Goal: Check status: Check status

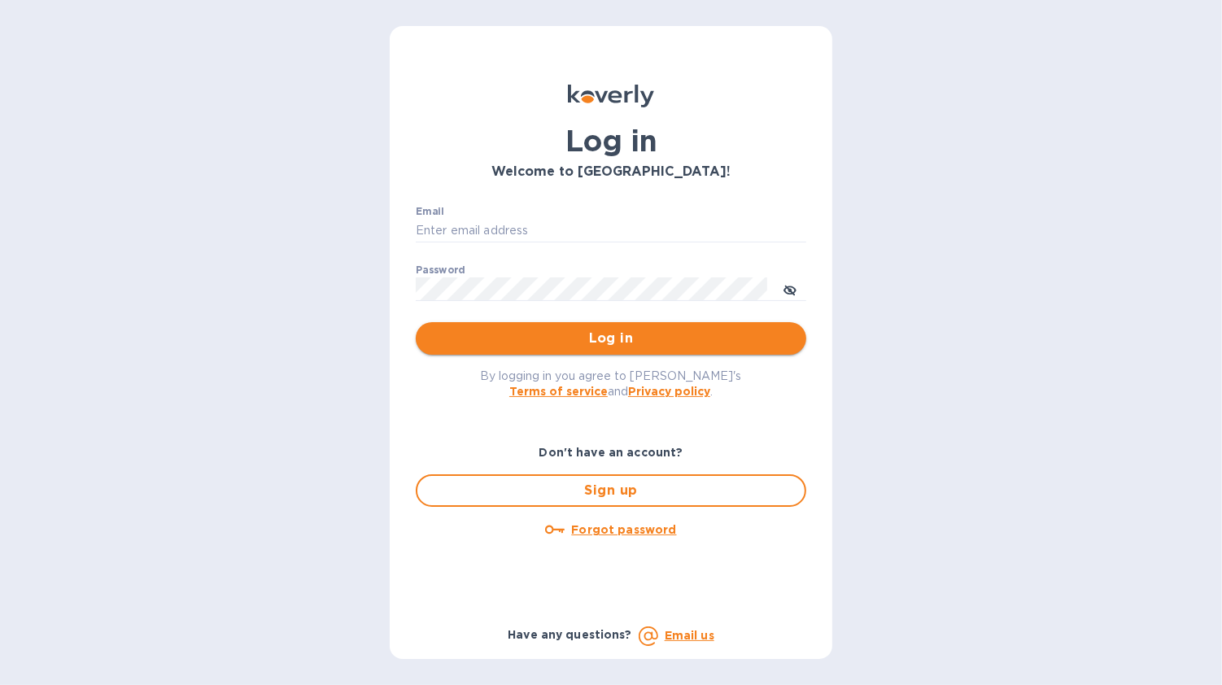
type input "[EMAIL_ADDRESS][DOMAIN_NAME]"
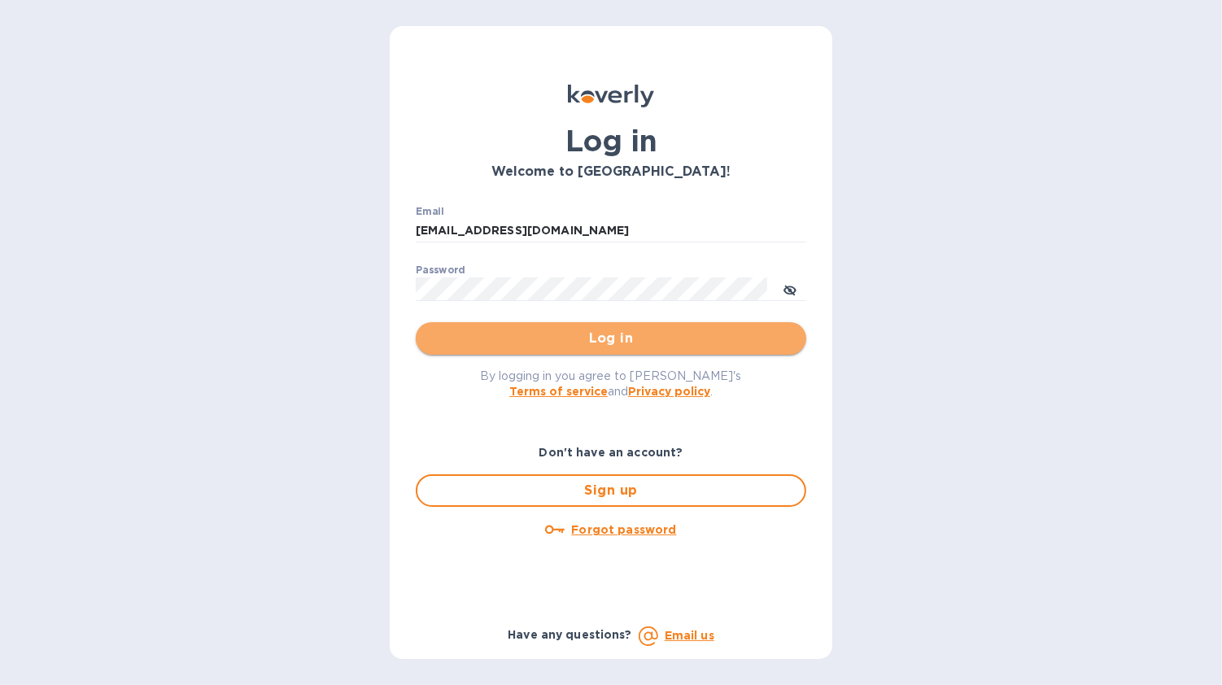
click at [617, 347] on span "Log in" at bounding box center [611, 339] width 364 height 20
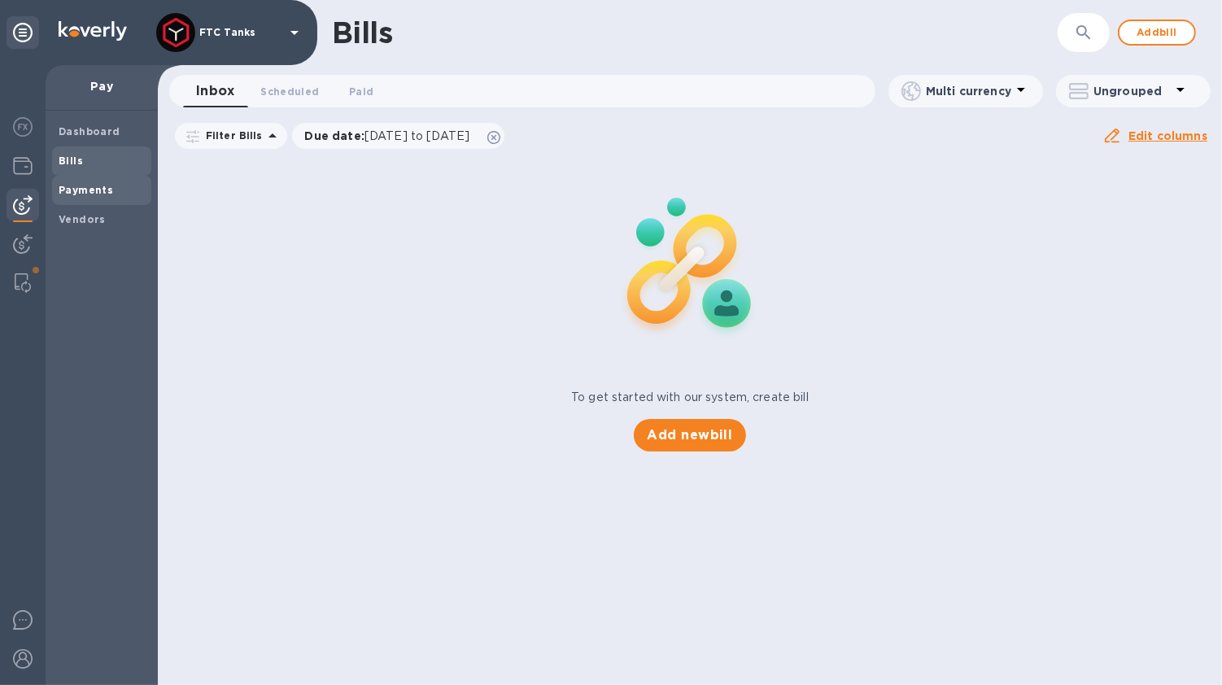
click at [93, 190] on b "Payments" at bounding box center [86, 190] width 55 height 12
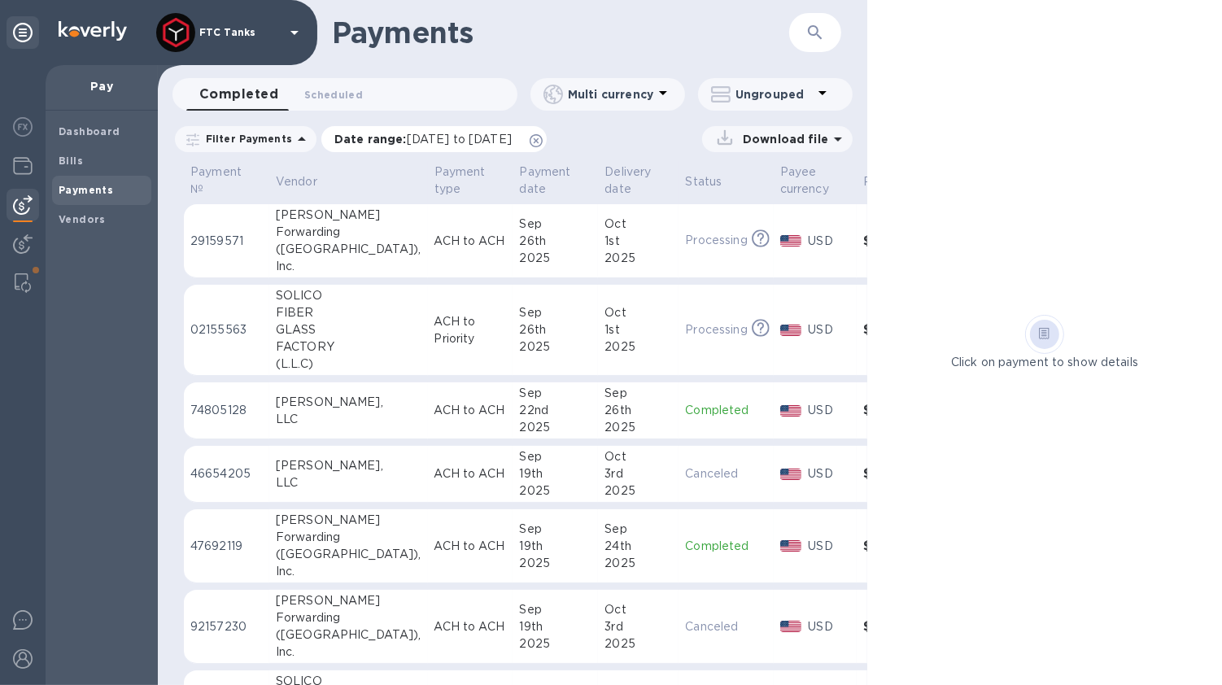
click at [543, 141] on icon at bounding box center [536, 140] width 13 height 13
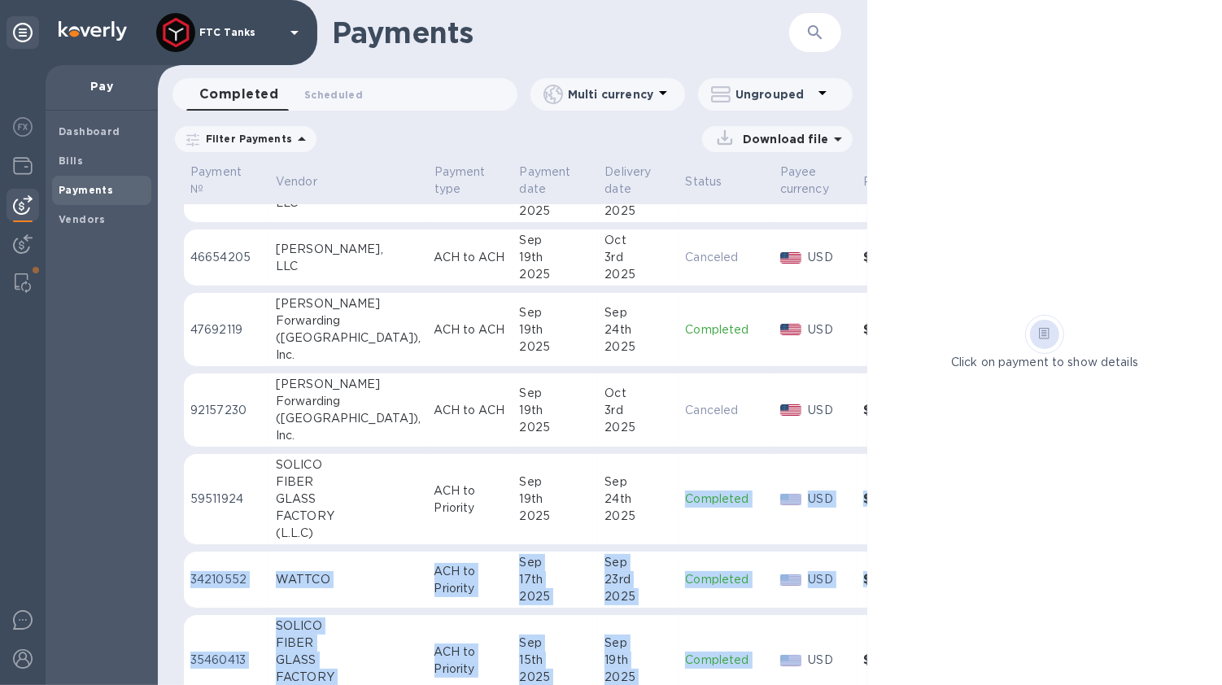
drag, startPoint x: 560, startPoint y: 668, endPoint x: 703, endPoint y: 667, distance: 143.2
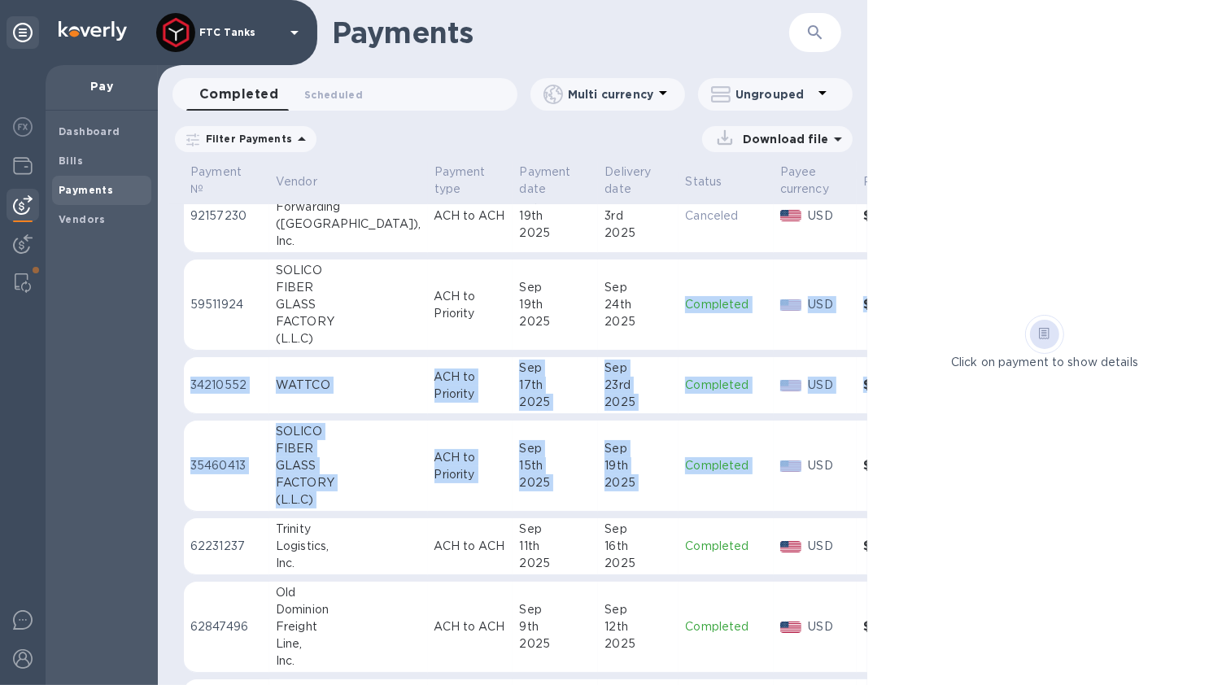
scroll to position [434, 0]
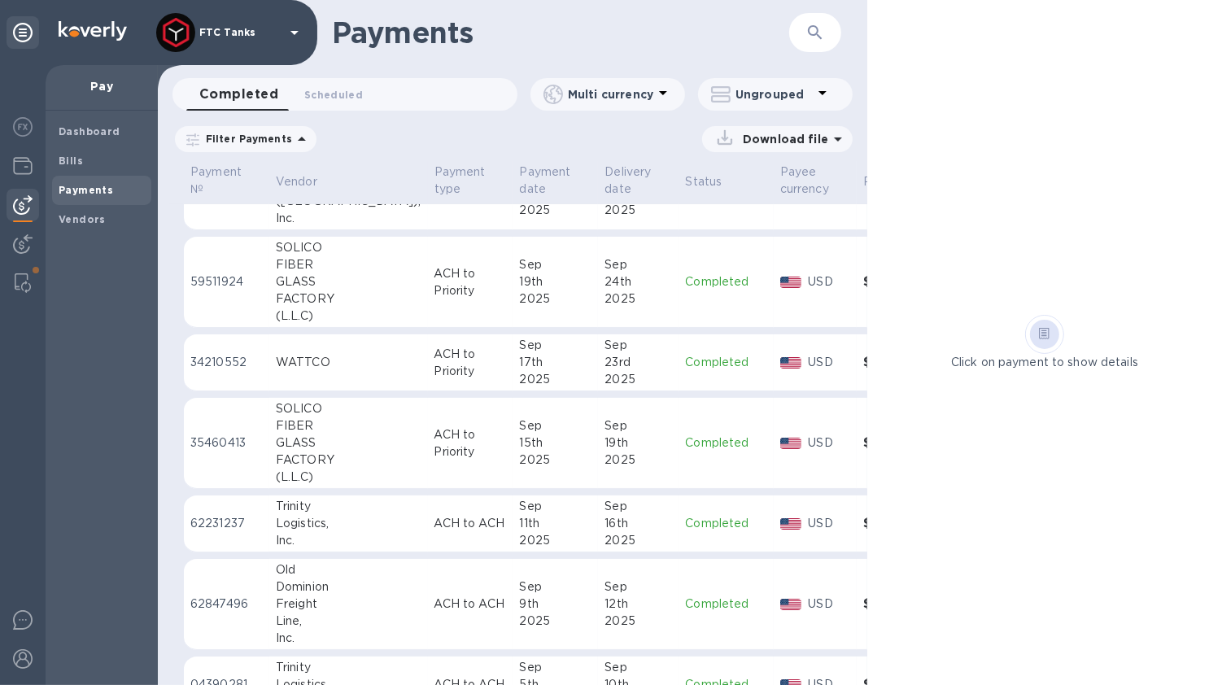
click at [519, 595] on div "9th" at bounding box center [555, 603] width 72 height 17
